Goal: Information Seeking & Learning: Learn about a topic

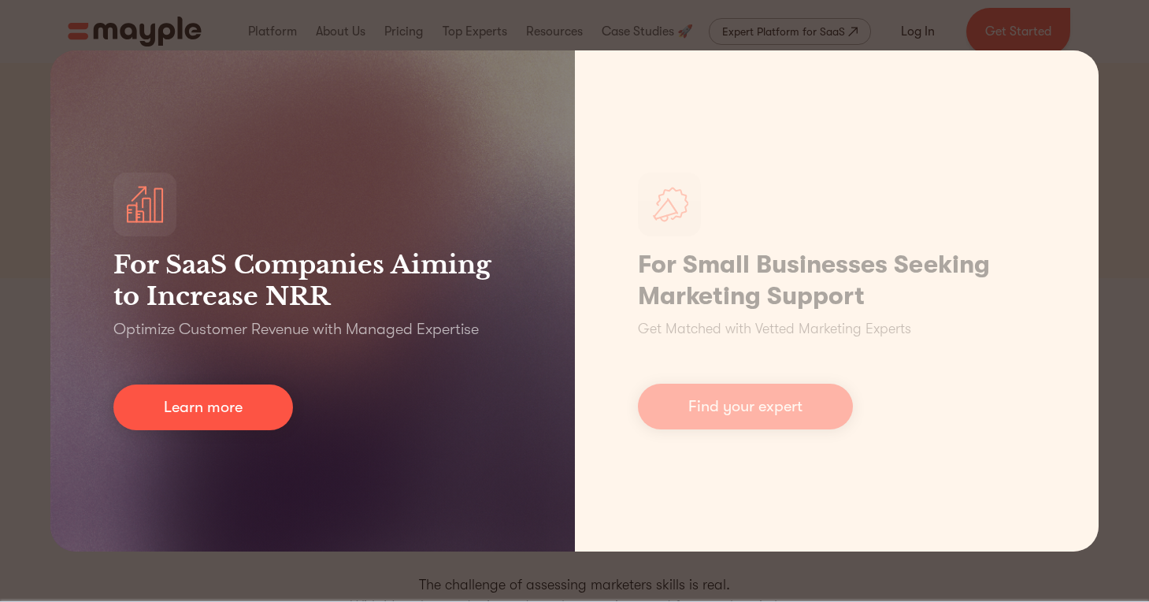
scroll to position [226, 0]
click at [429, 171] on div "For SaaS Companies Aiming to Increase NRR Optimize Customer Revenue with Manage…" at bounding box center [312, 300] width 524 height 501
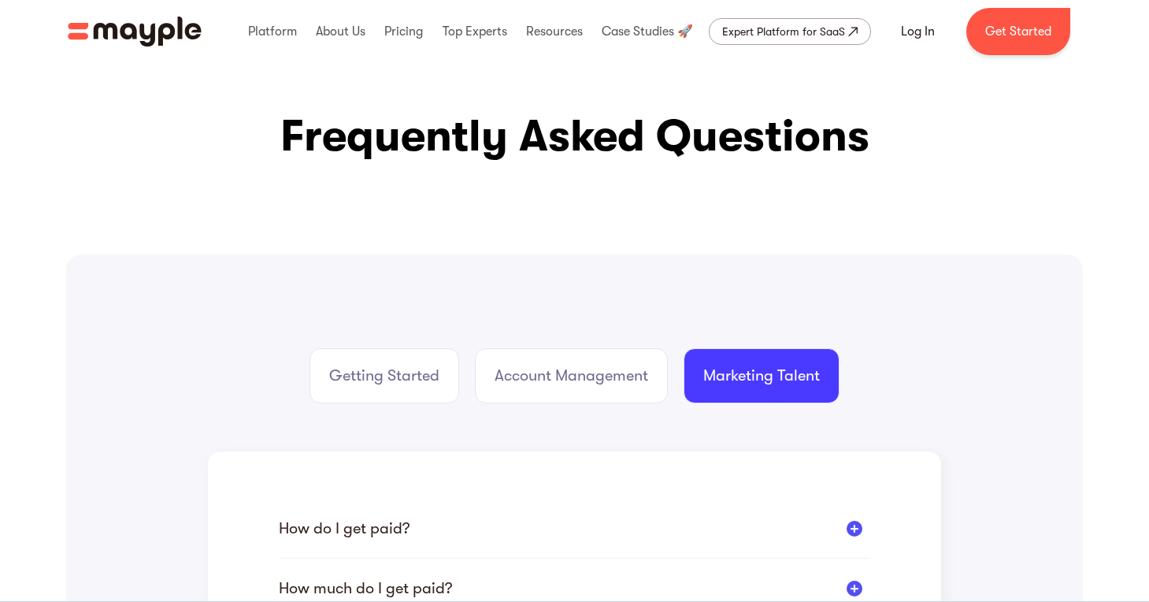
scroll to position [42, 0]
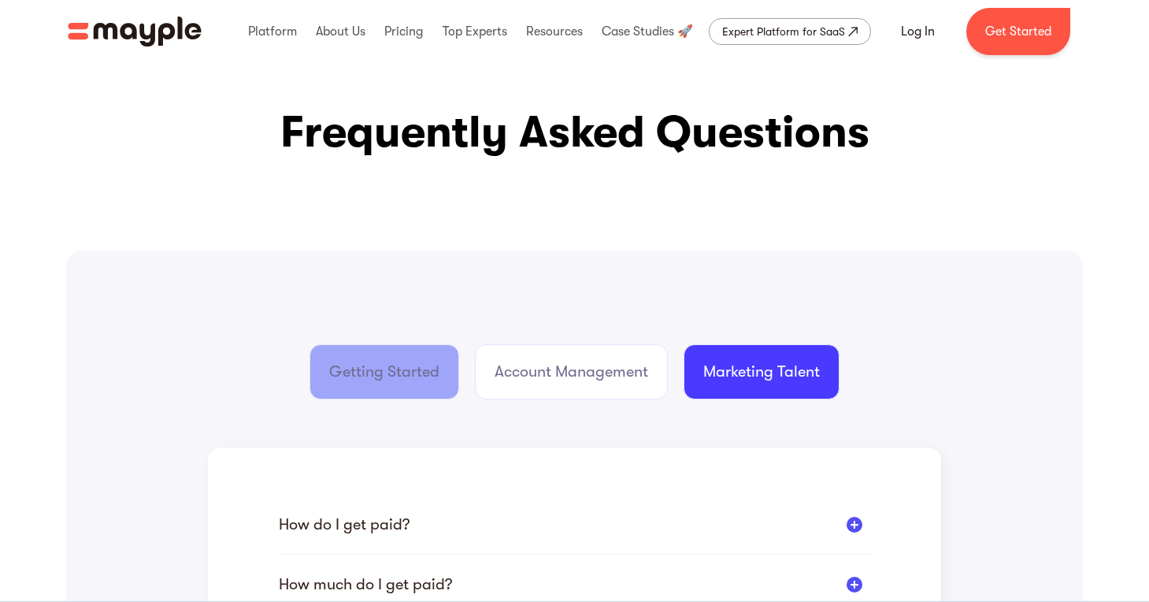
click at [386, 375] on div "Getting Started" at bounding box center [384, 372] width 110 height 22
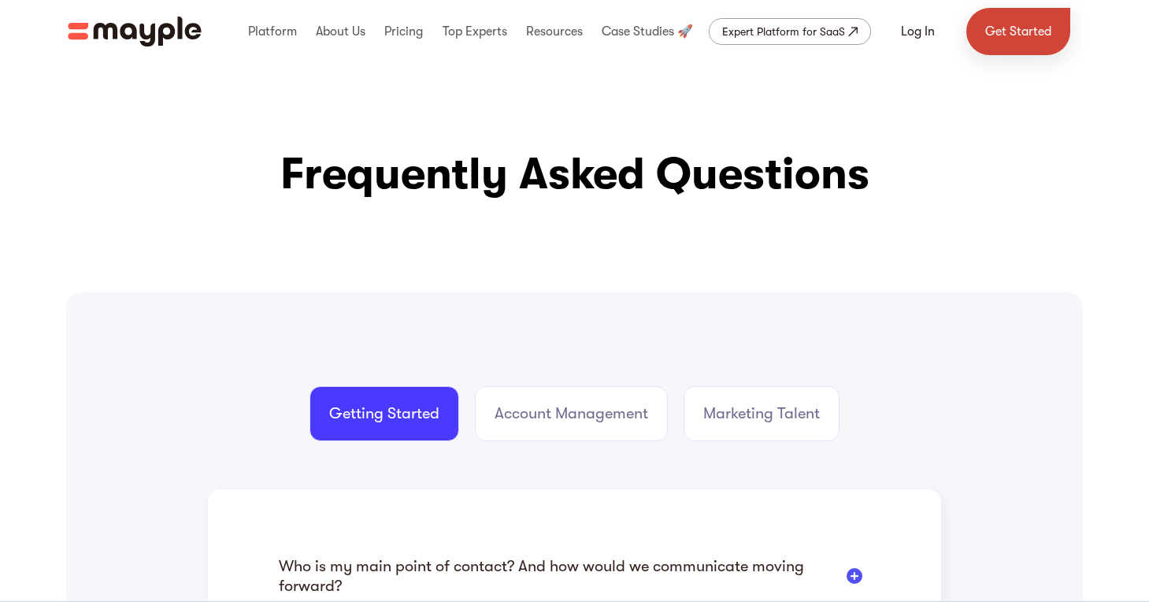
click at [1015, 27] on link "Get Started" at bounding box center [1018, 31] width 104 height 47
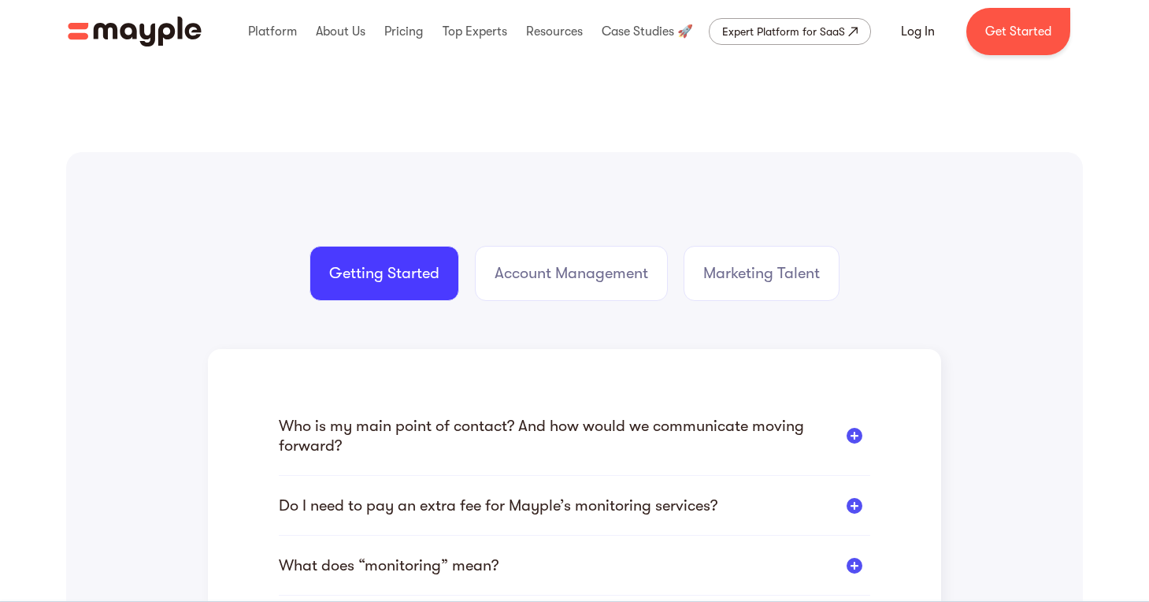
scroll to position [157, 0]
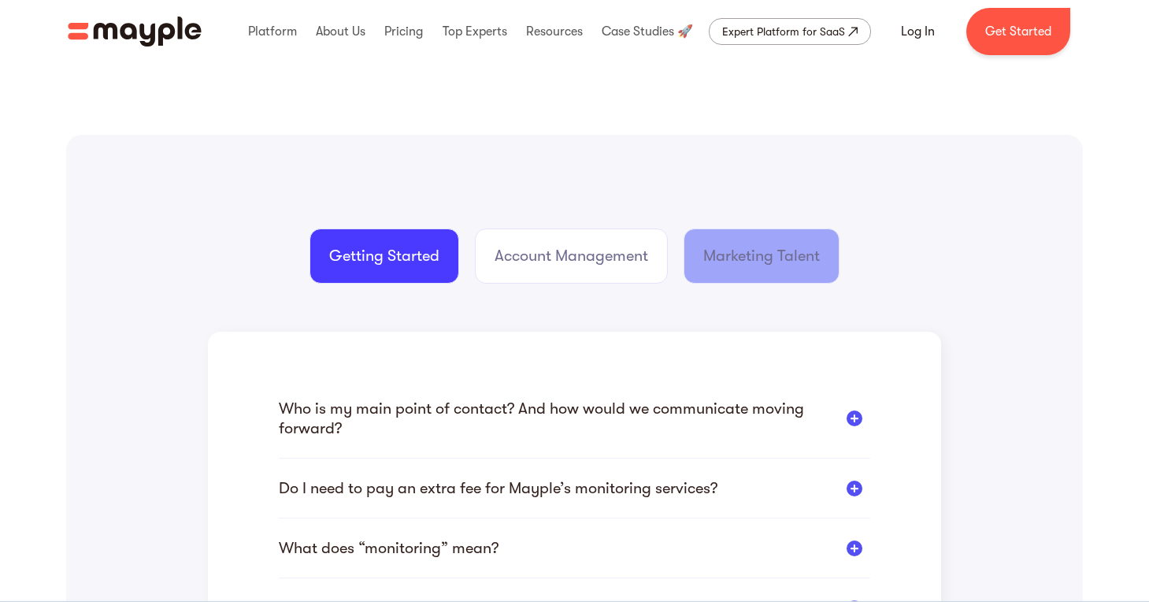
click at [762, 261] on div "Marketing Talent" at bounding box center [761, 256] width 117 height 22
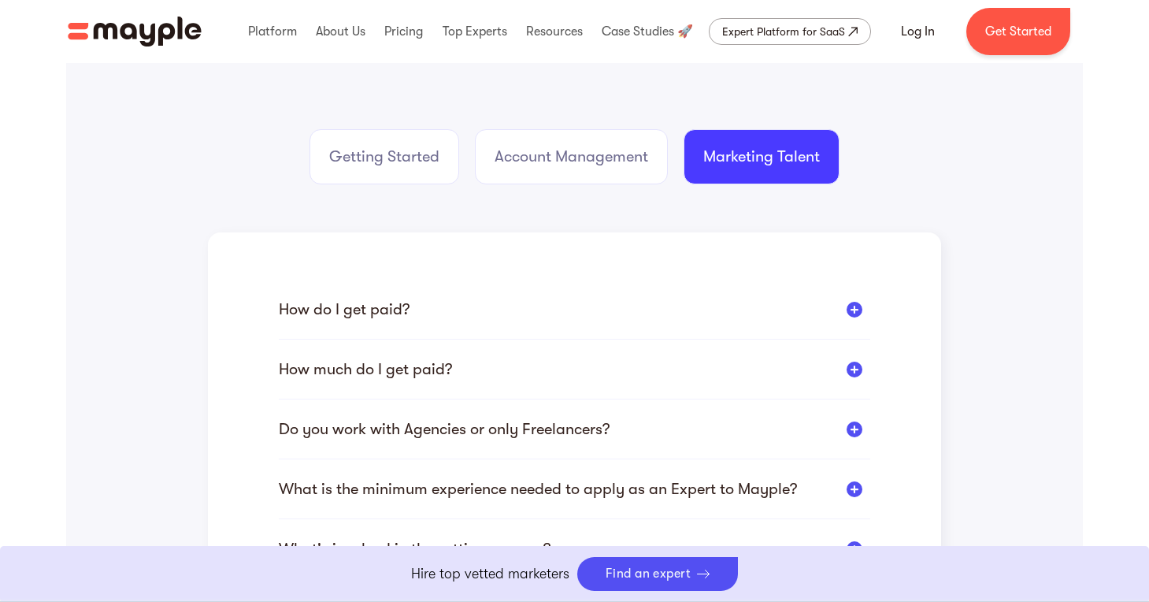
scroll to position [258, 0]
click at [854, 308] on div at bounding box center [855, 308] width 16 height 16
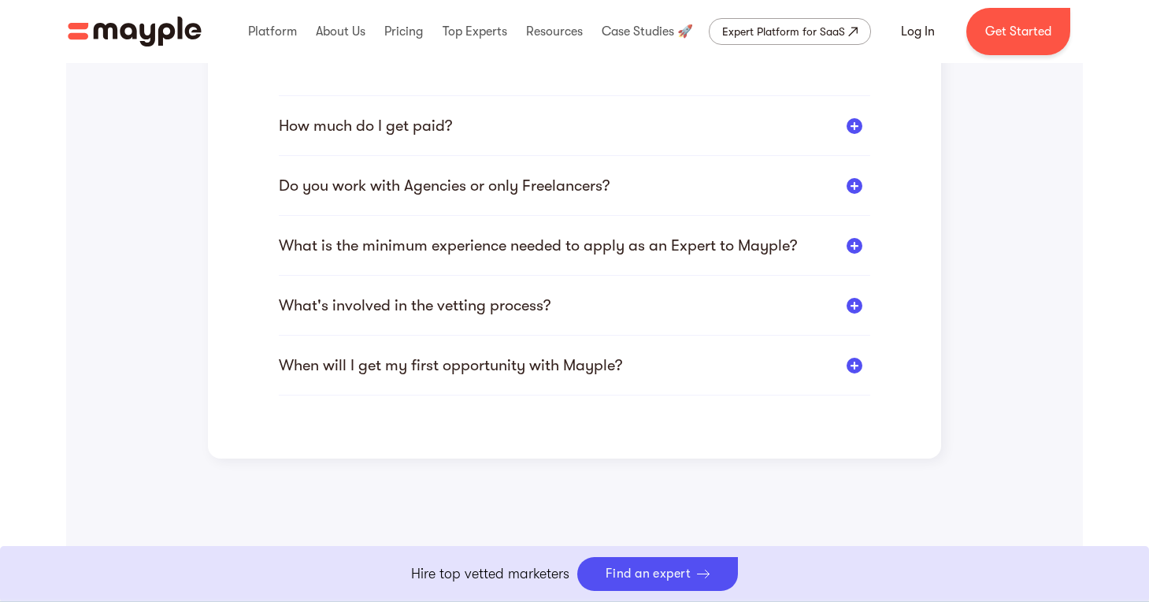
scroll to position [576, 0]
click at [847, 298] on div "What's involved in the vetting process?" at bounding box center [574, 305] width 591 height 20
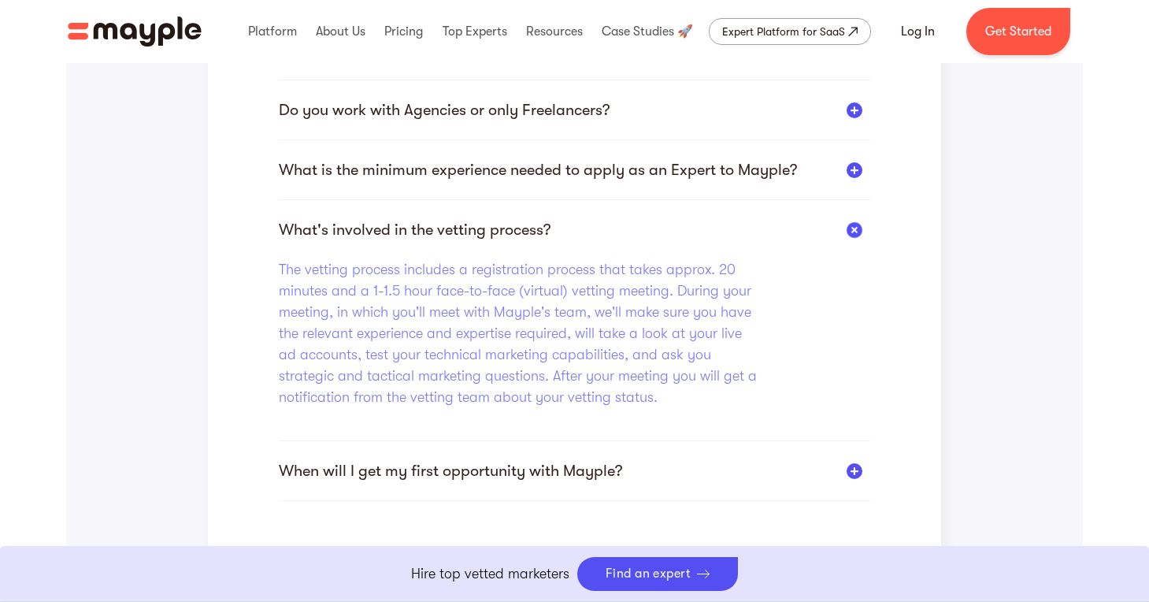
click at [858, 471] on div at bounding box center [855, 471] width 16 height 16
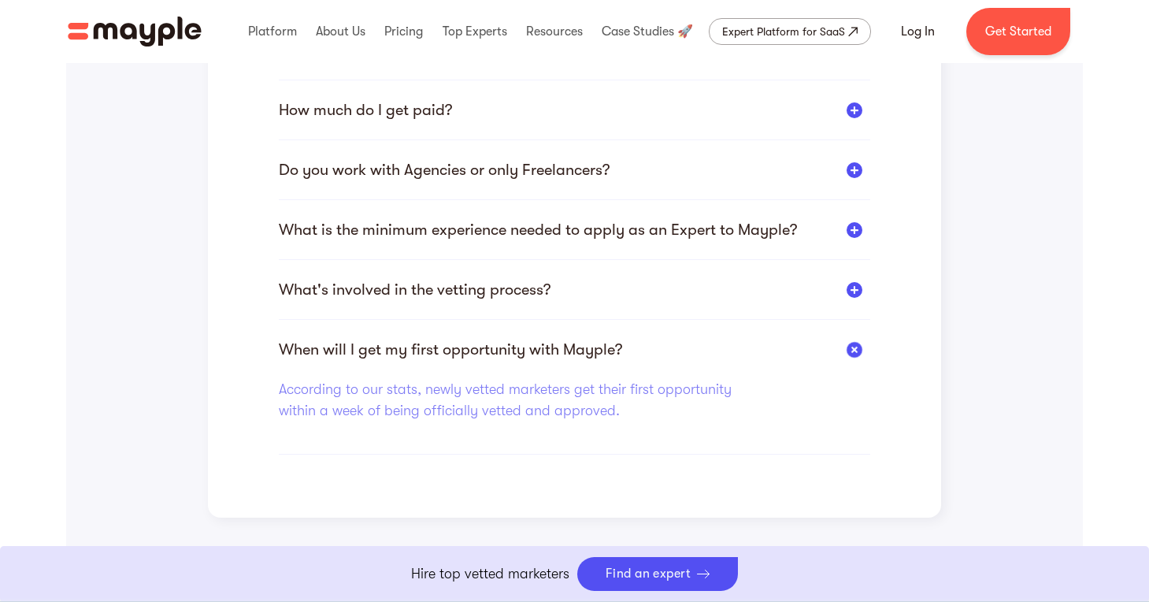
scroll to position [513, 0]
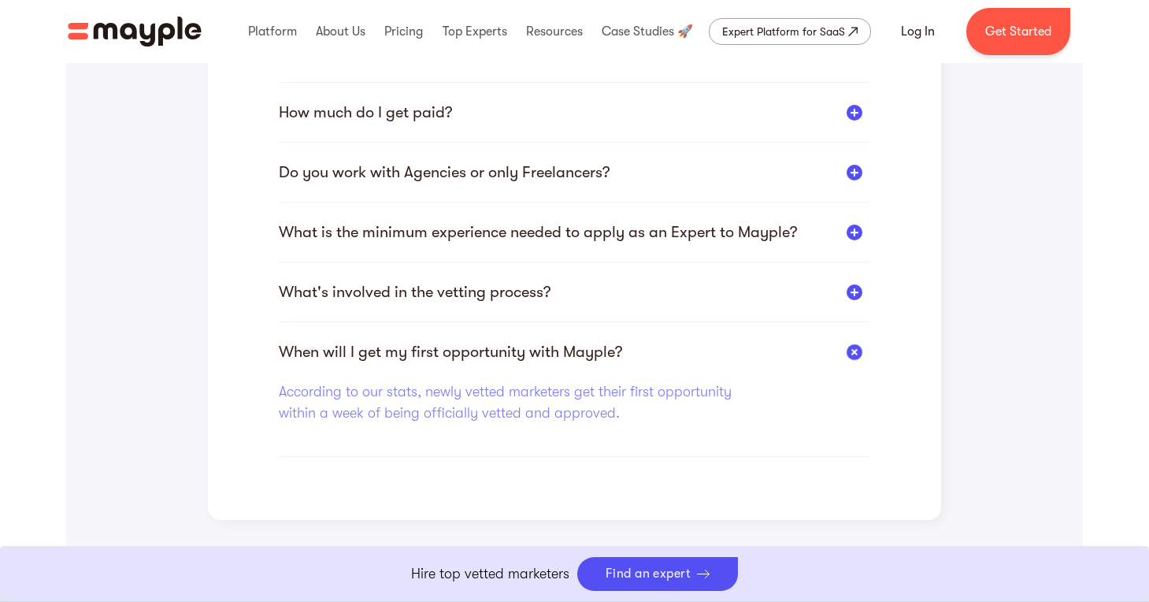
click at [854, 295] on div at bounding box center [855, 292] width 16 height 16
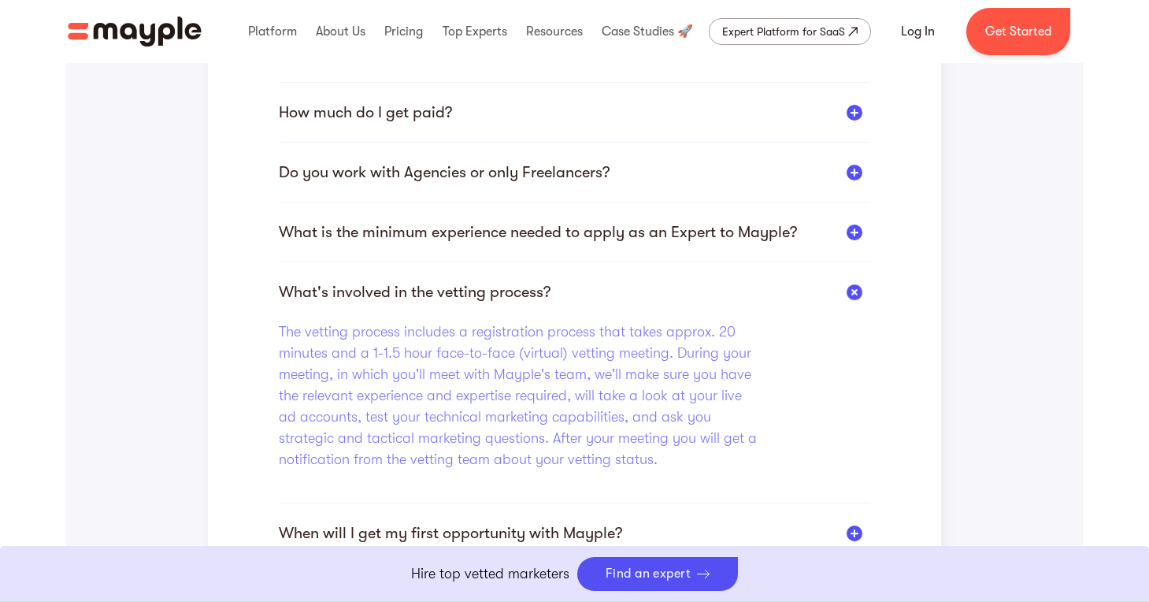
click at [854, 177] on div at bounding box center [855, 173] width 16 height 16
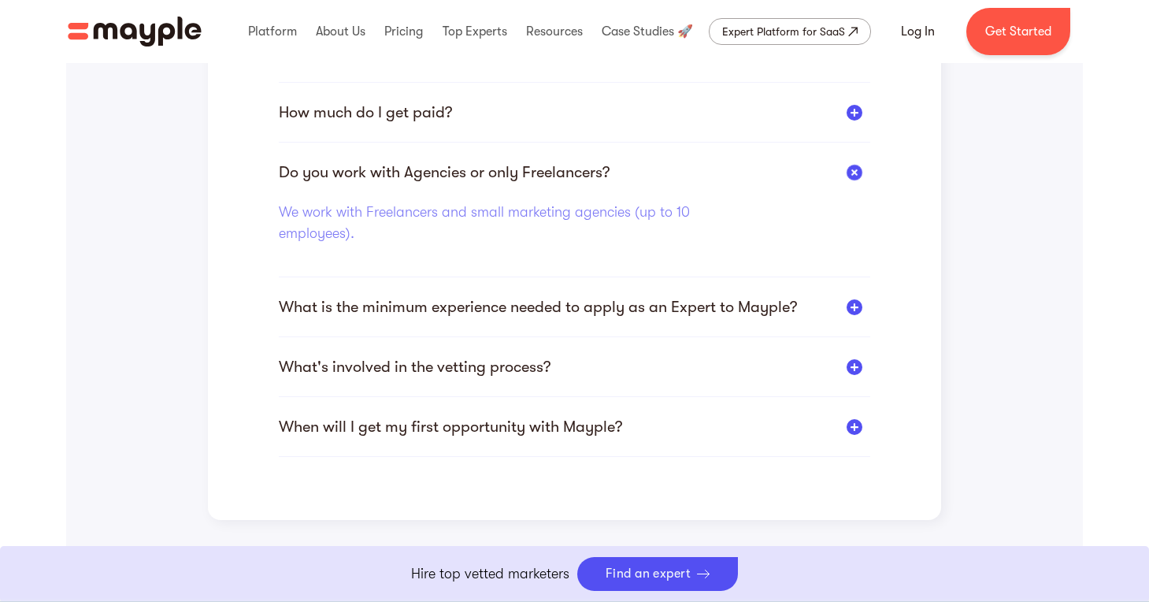
click at [857, 115] on div at bounding box center [855, 113] width 16 height 16
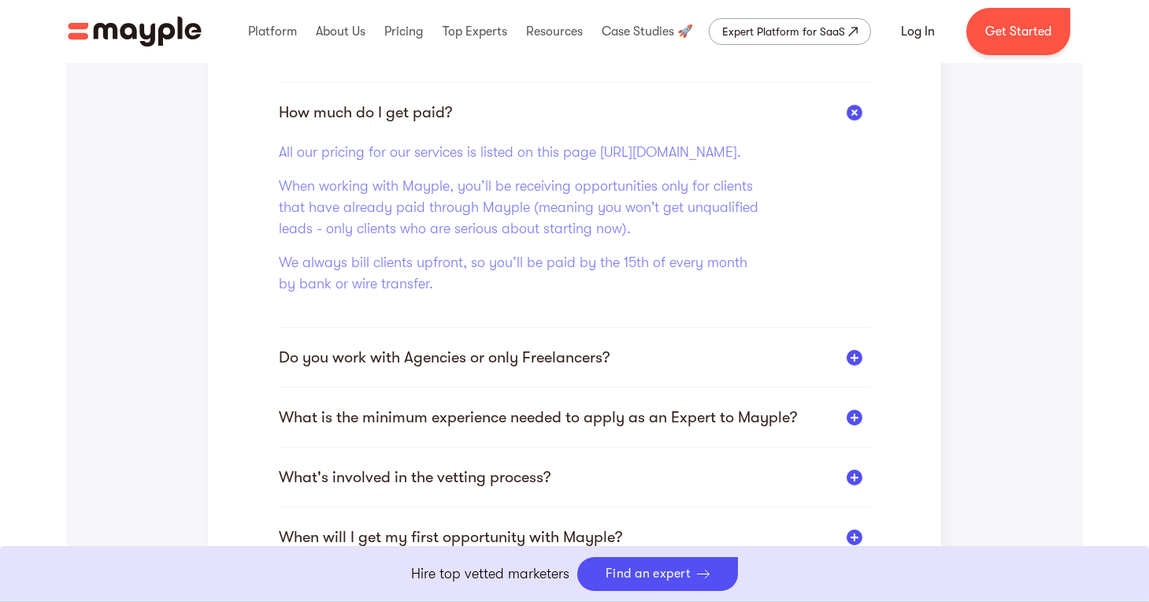
drag, startPoint x: 484, startPoint y: 171, endPoint x: 279, endPoint y: 172, distance: 204.8
click at [279, 163] on p "All our pricing for our services is listed on this page https://www.mayple.com/…" at bounding box center [519, 152] width 481 height 21
copy p "https://www.mayple.com/pricing"
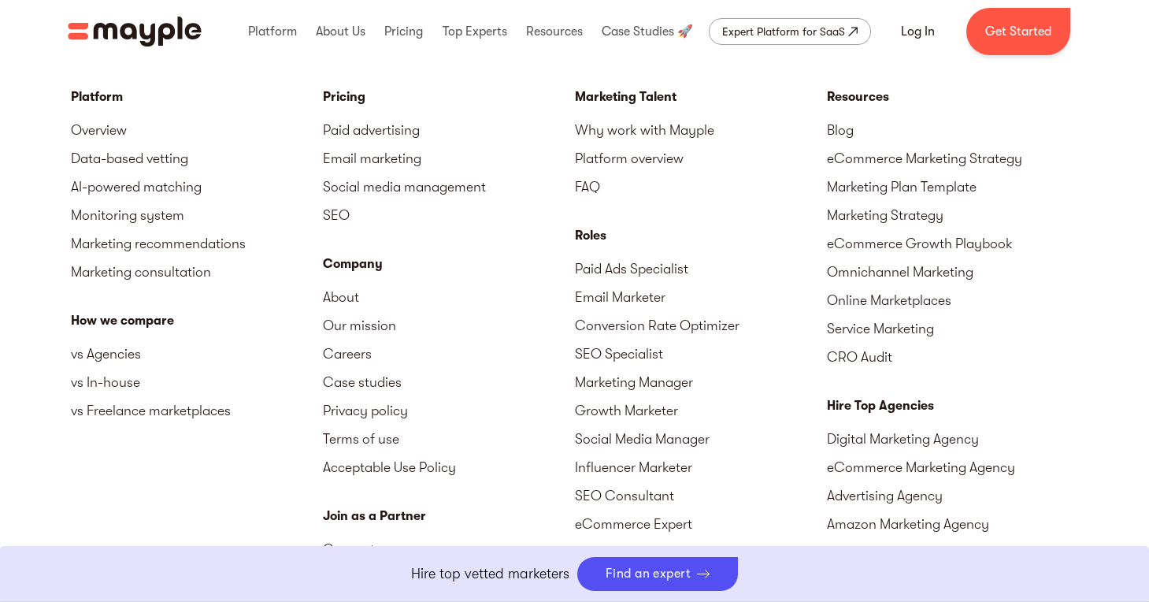
scroll to position [2187, 0]
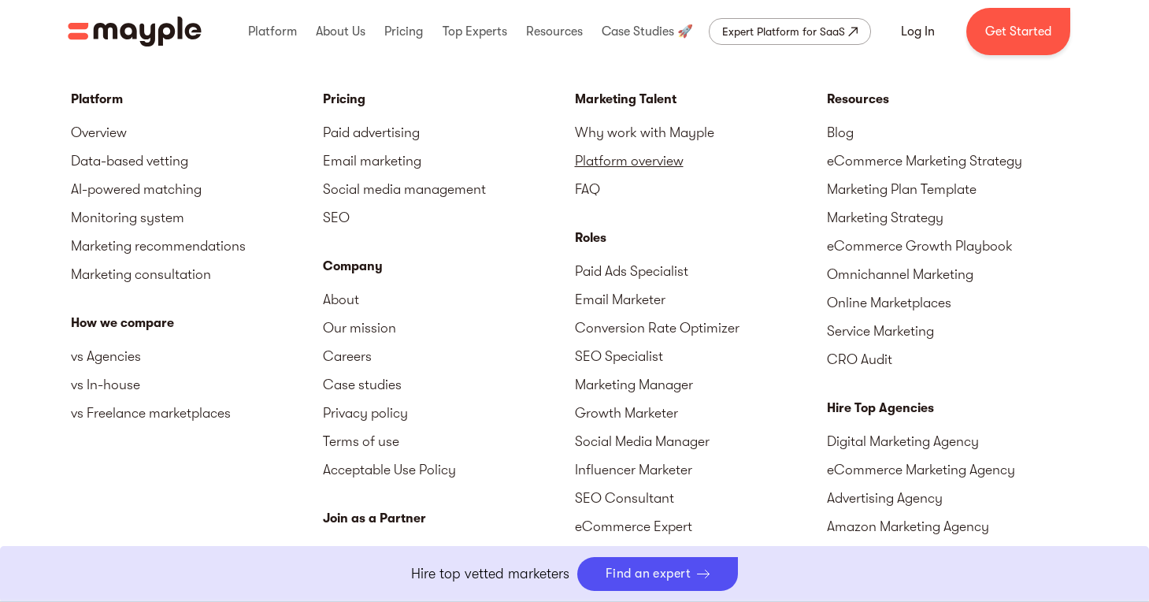
click at [630, 162] on link "Platform overview" at bounding box center [701, 160] width 252 height 28
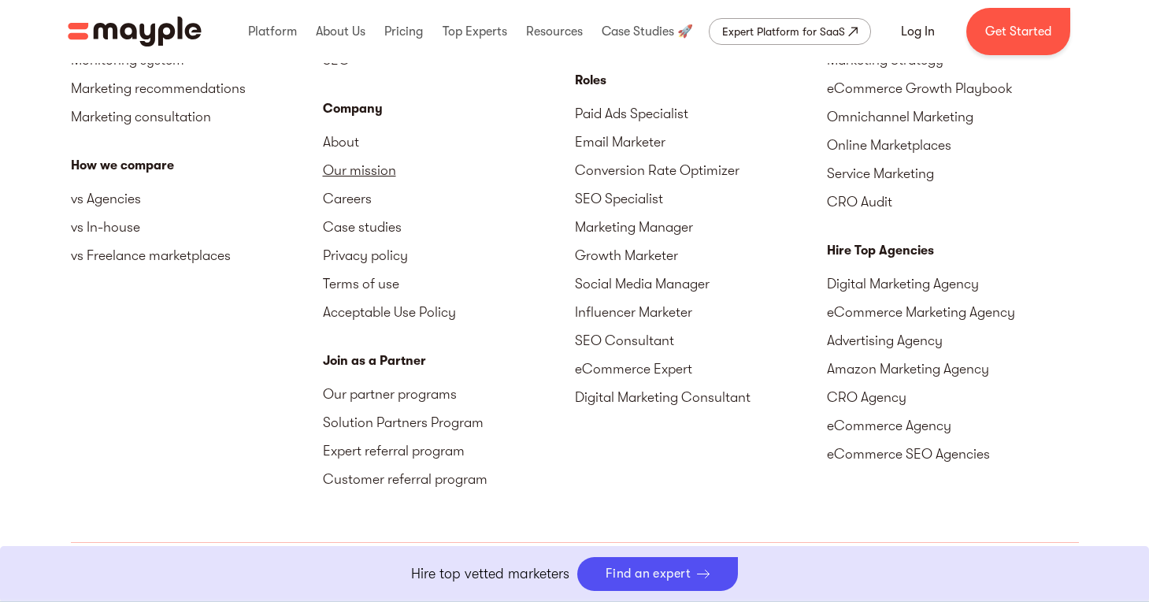
scroll to position [2446, 0]
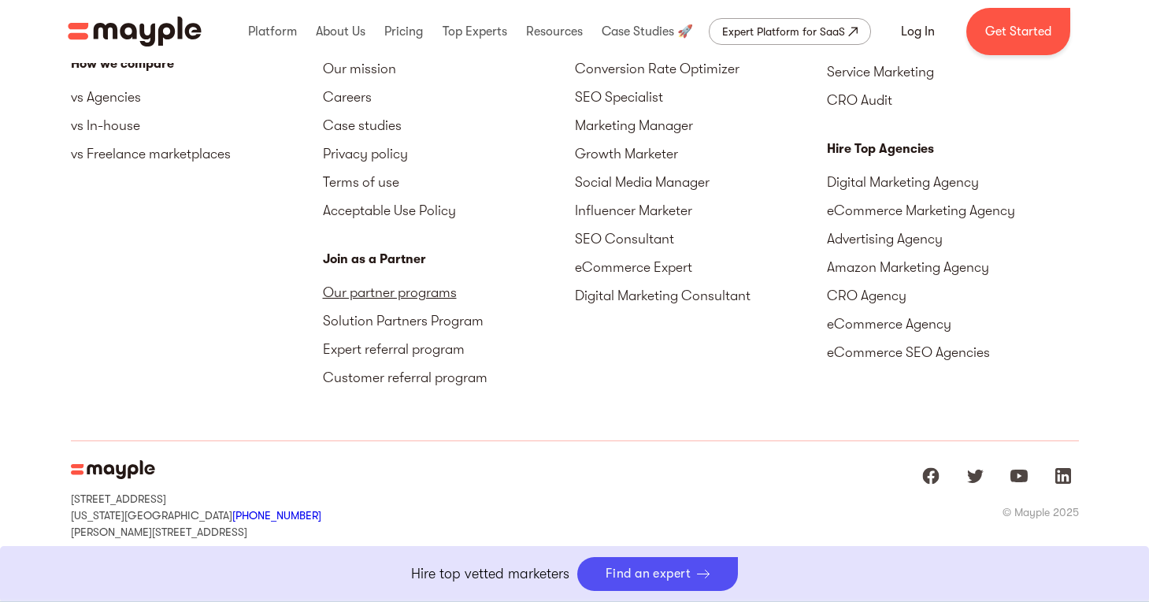
click at [441, 291] on link "Our partner programs" at bounding box center [449, 292] width 252 height 28
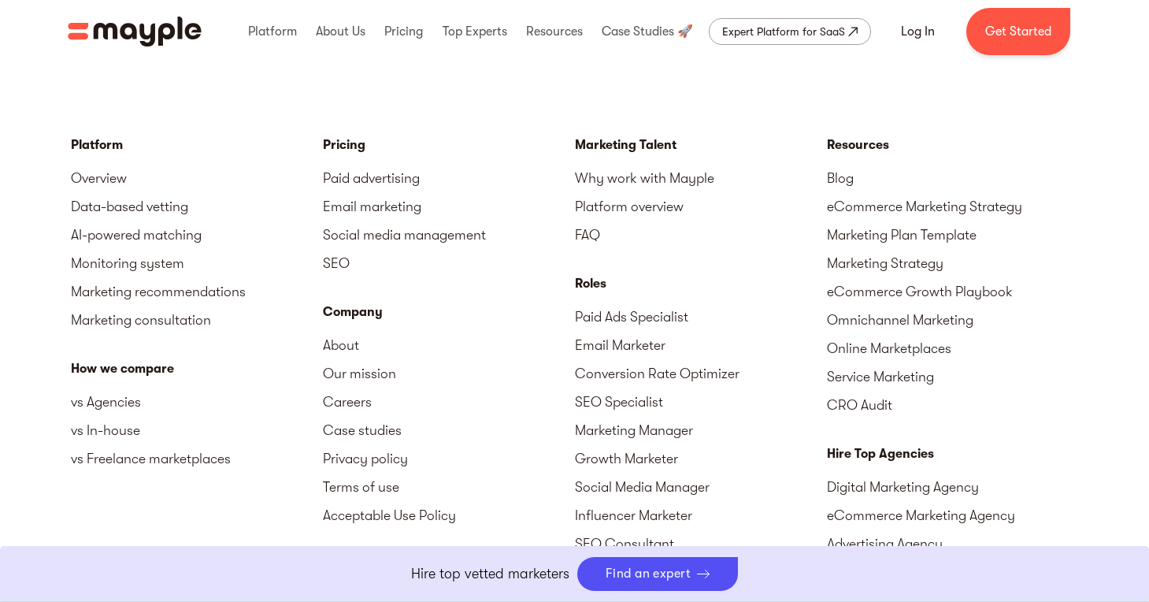
scroll to position [2137, 0]
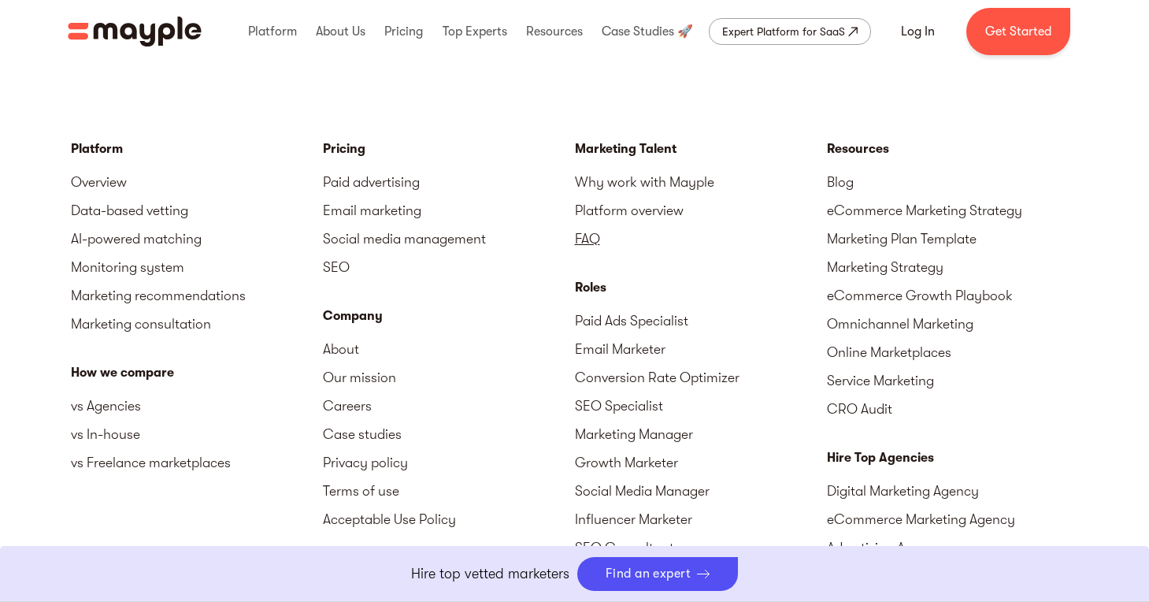
click at [584, 238] on link "FAQ" at bounding box center [701, 238] width 252 height 28
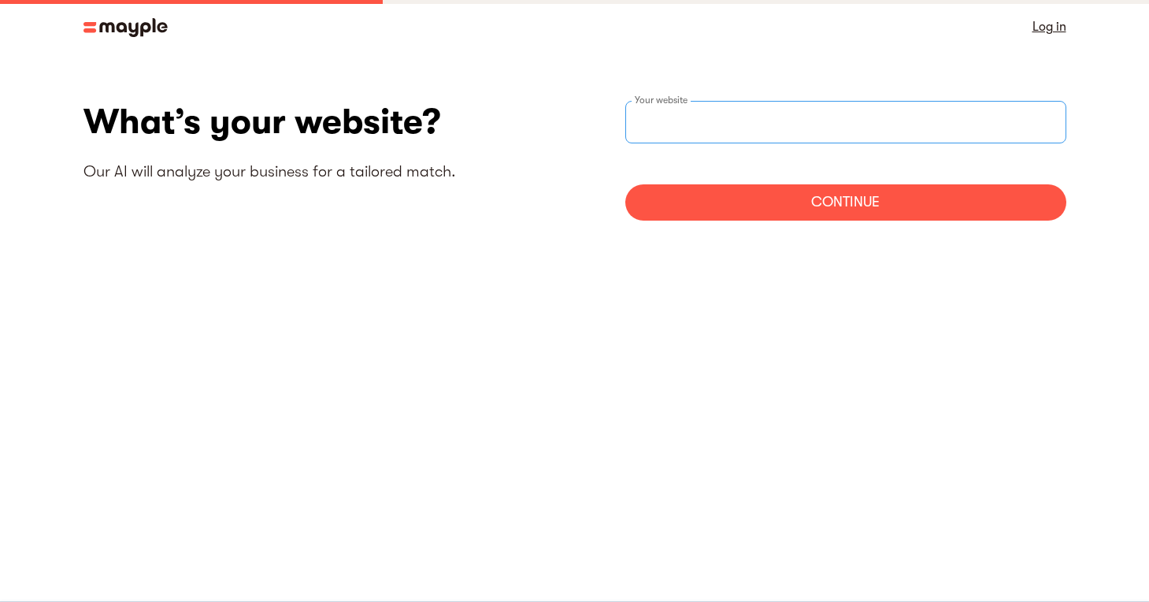
click at [803, 131] on input "websiteStep" at bounding box center [845, 122] width 441 height 43
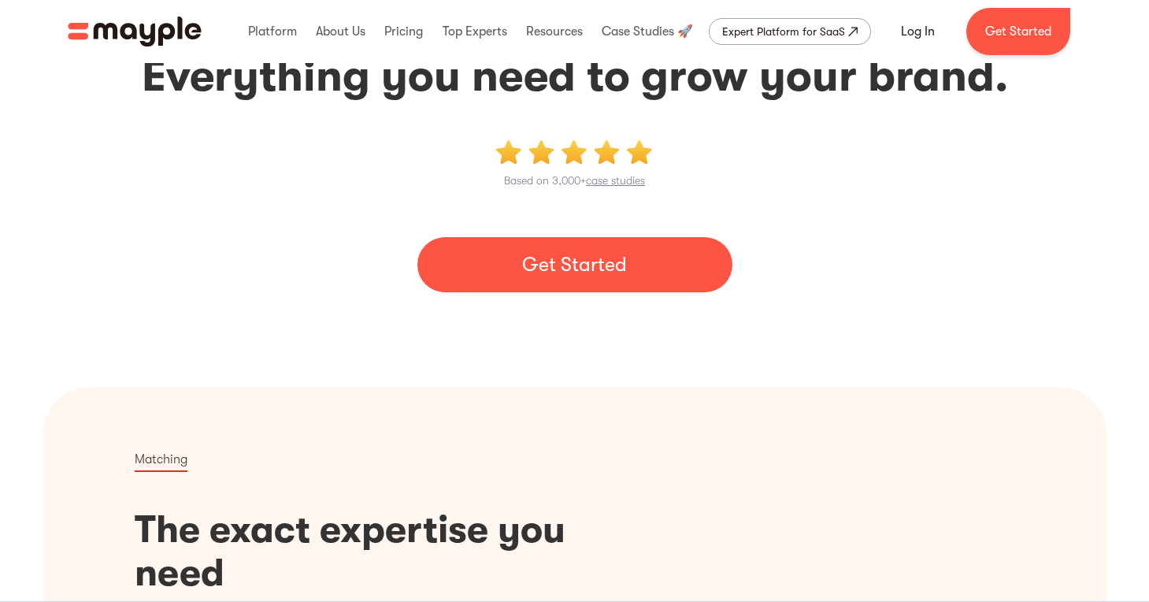
scroll to position [162, 0]
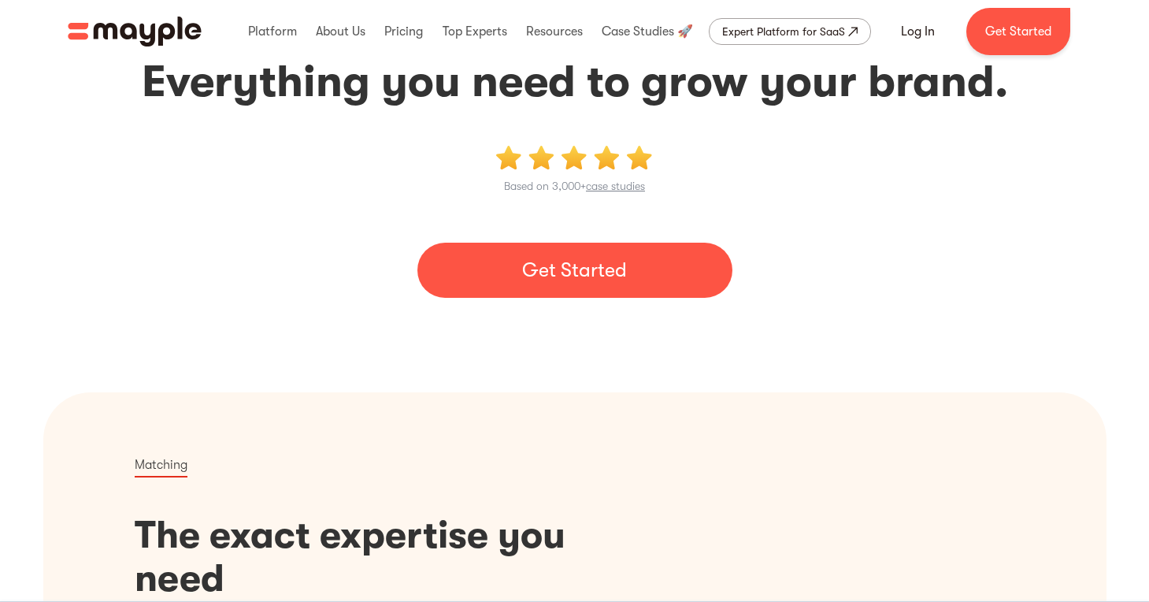
click at [573, 277] on link "Get Started" at bounding box center [574, 270] width 315 height 55
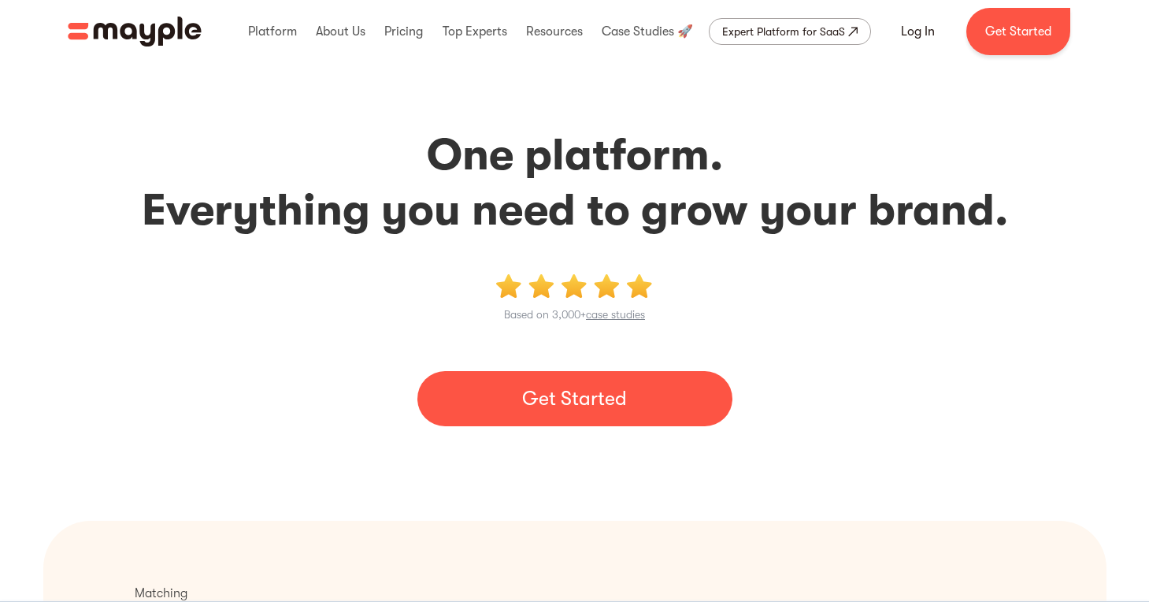
scroll to position [0, 0]
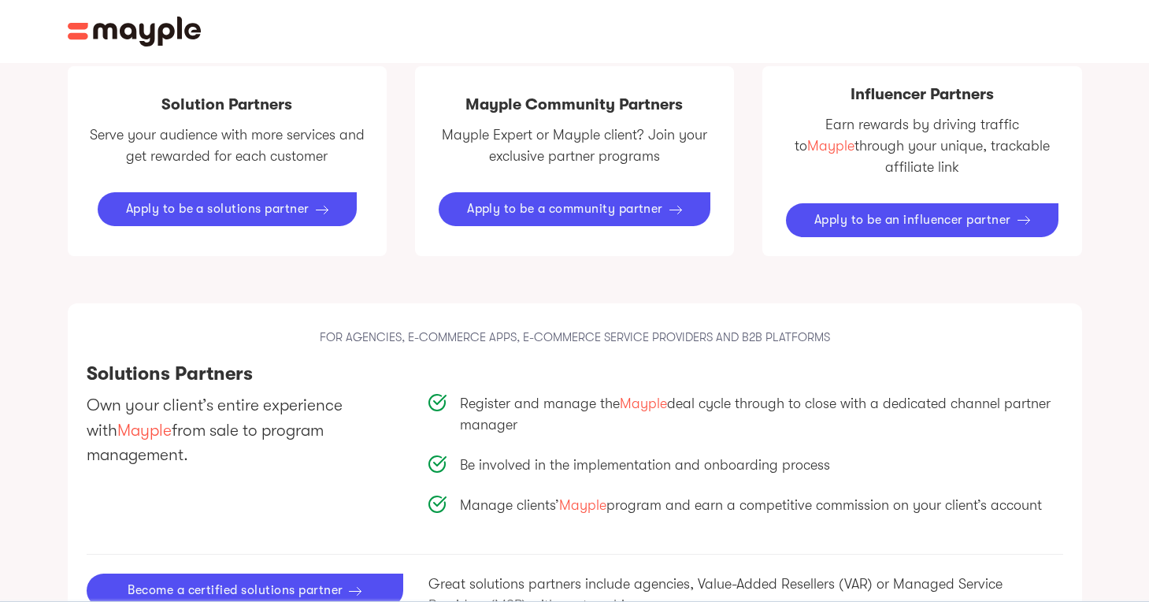
scroll to position [958, 0]
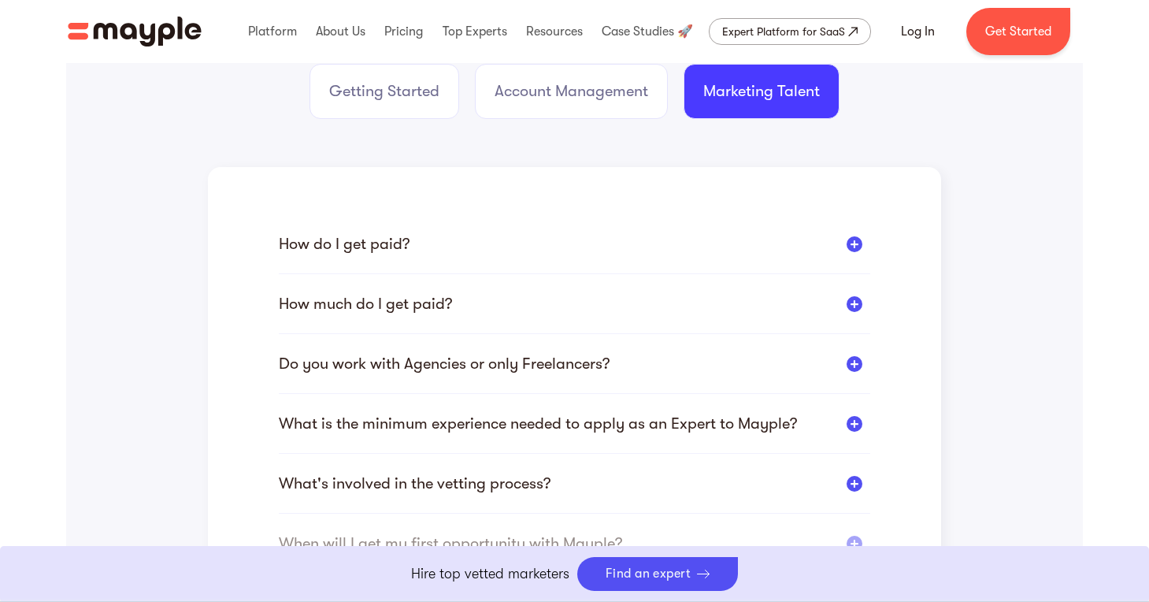
scroll to position [323, 0]
click at [856, 306] on div at bounding box center [855, 303] width 16 height 16
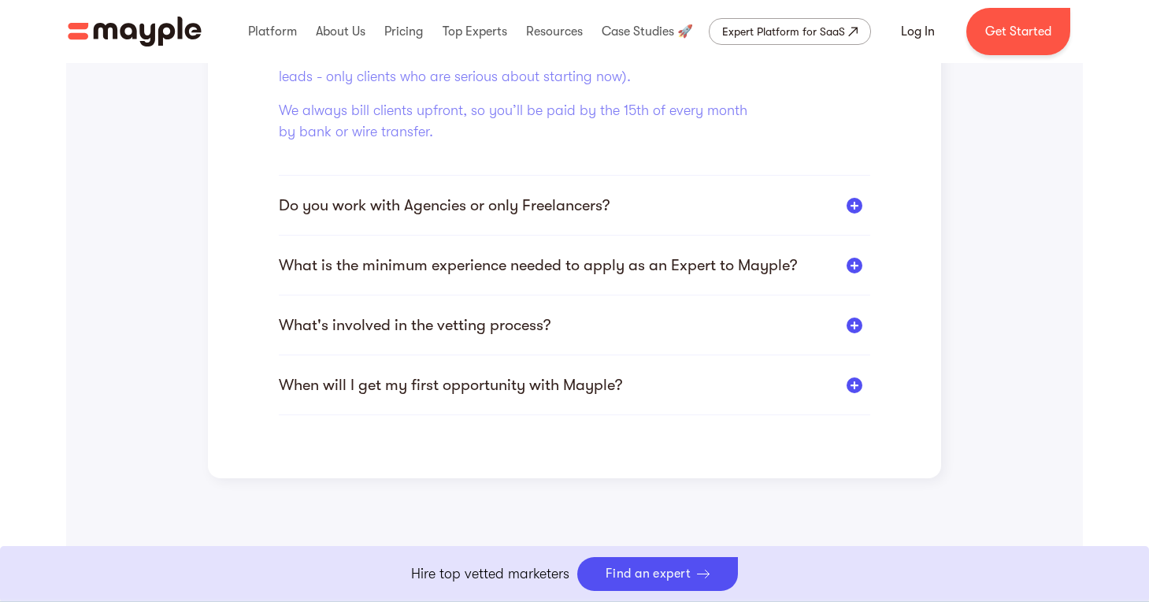
scroll to position [666, 0]
click at [858, 272] on div at bounding box center [855, 265] width 16 height 16
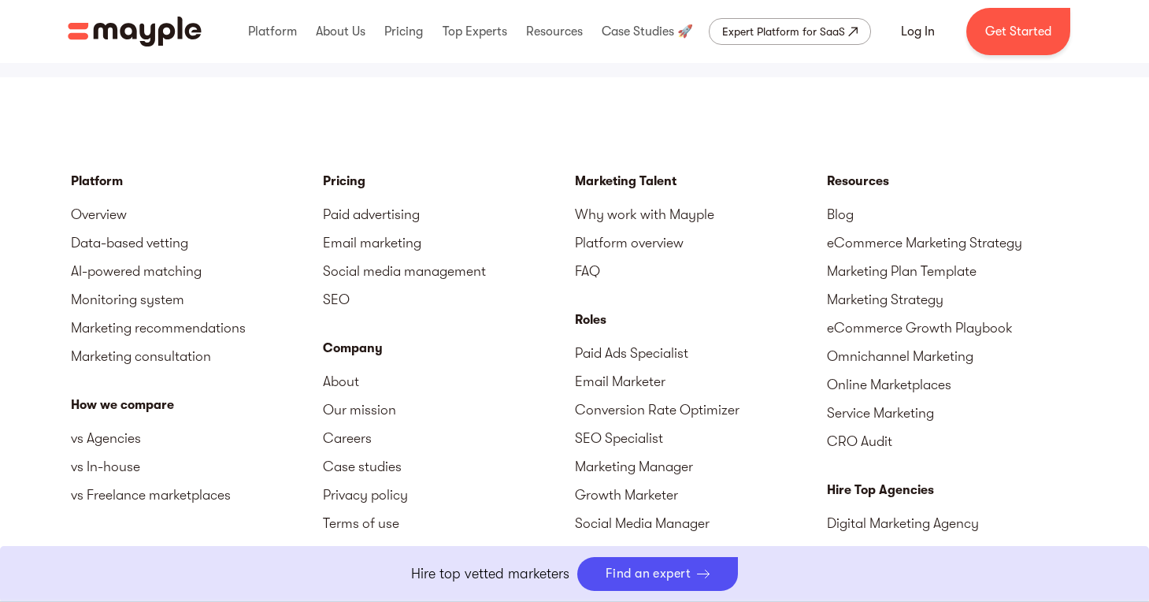
scroll to position [2103, 0]
click at [153, 260] on link "AI-powered matching" at bounding box center [197, 272] width 252 height 28
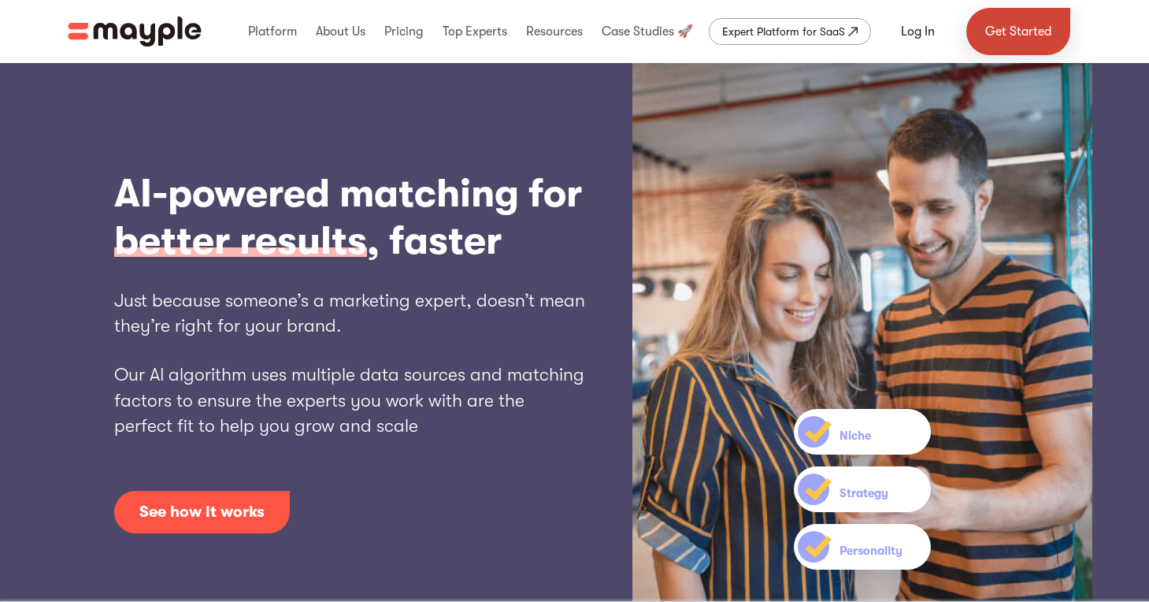
click at [1028, 42] on link "Get Started" at bounding box center [1018, 31] width 104 height 47
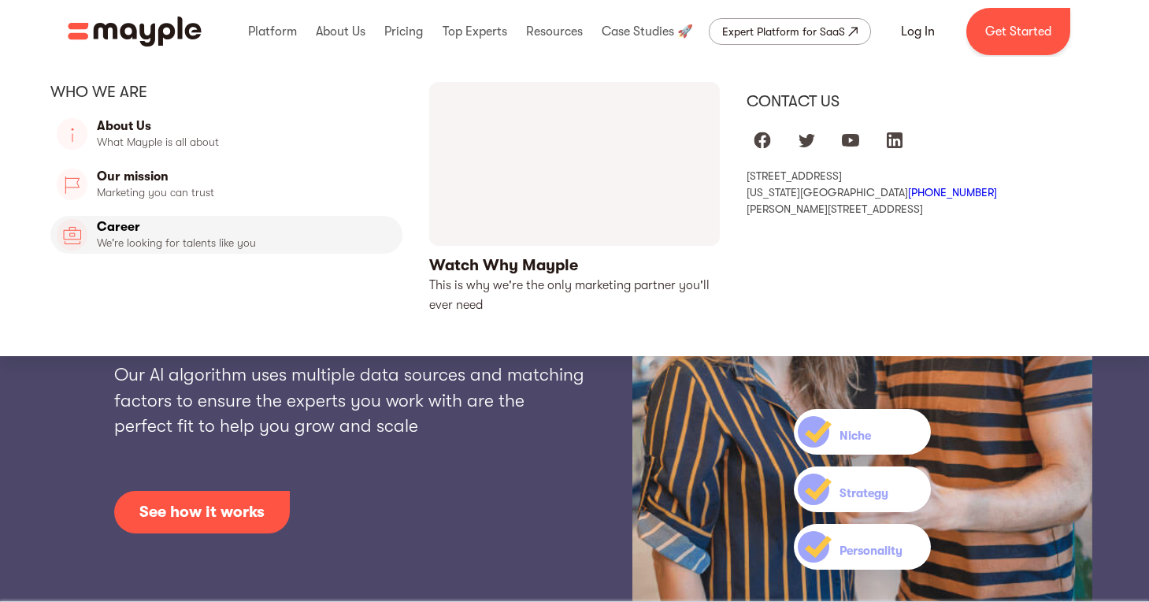
click at [150, 234] on link "Career" at bounding box center [226, 235] width 352 height 38
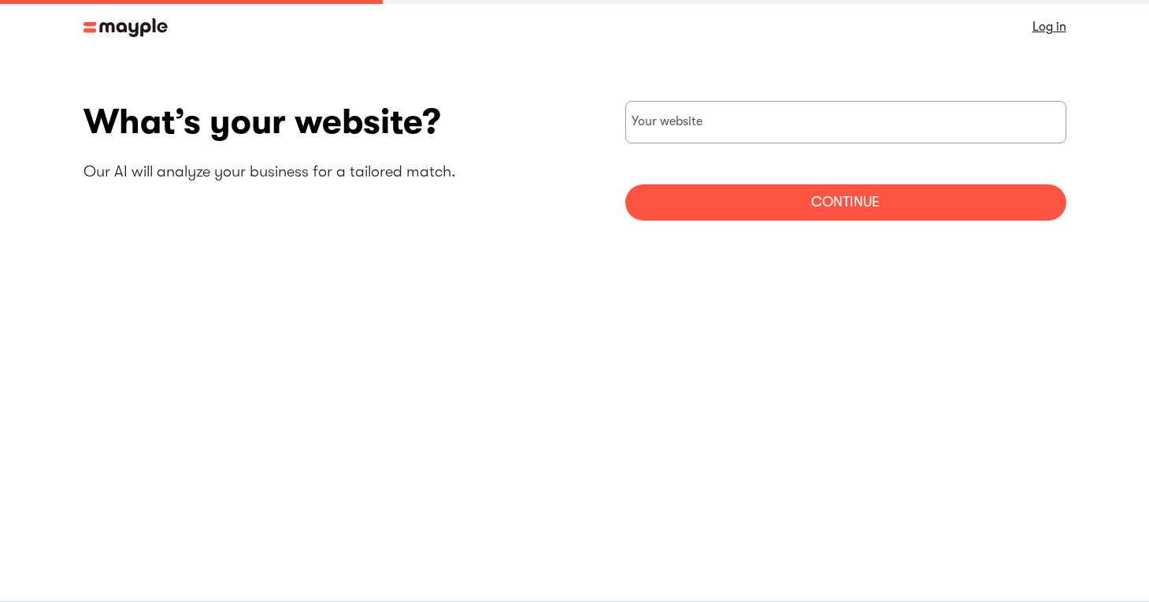
click at [473, 302] on body "By continuing to use this site you agree to our Cookie Policy Got it Log in Wha…" at bounding box center [574, 301] width 1149 height 602
click at [685, 445] on body "By continuing to use this site you agree to our Cookie Policy Got it Log in Wha…" at bounding box center [574, 301] width 1149 height 602
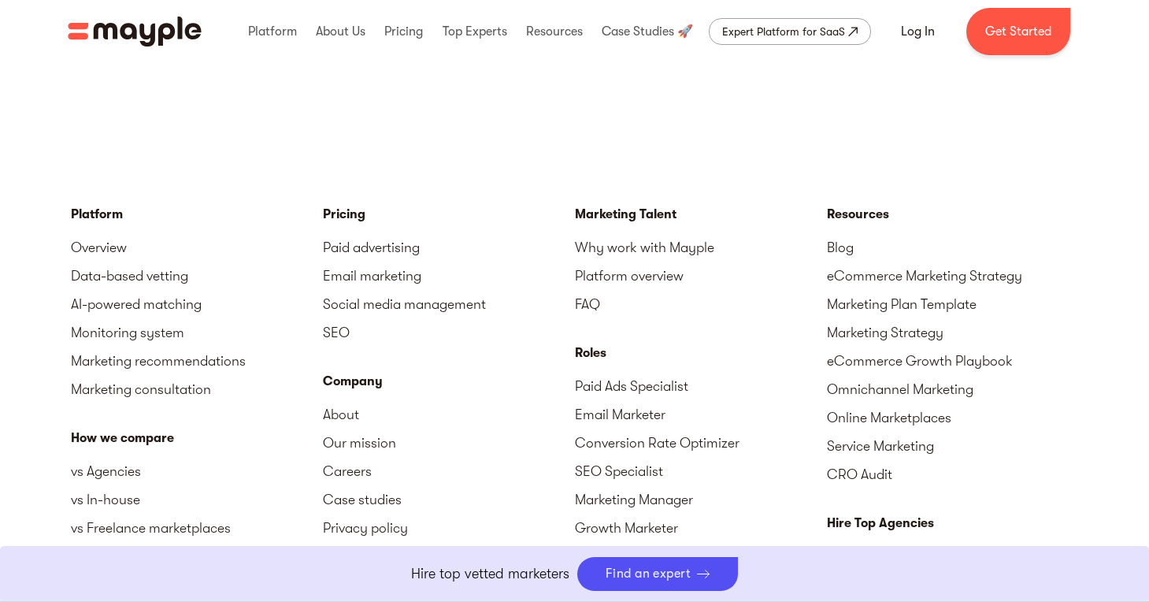
scroll to position [3759, 0]
